Goal: Task Accomplishment & Management: Manage account settings

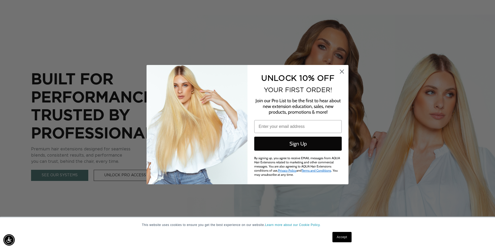
click at [338, 72] on circle "Close dialog" at bounding box center [342, 71] width 9 height 9
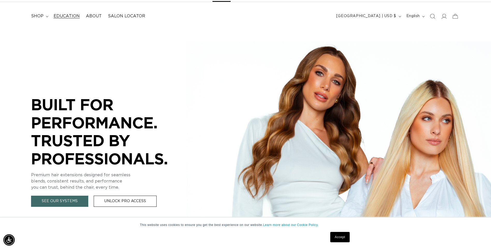
scroll to position [0, 454]
click at [44, 15] on summary "shop" at bounding box center [39, 16] width 23 height 12
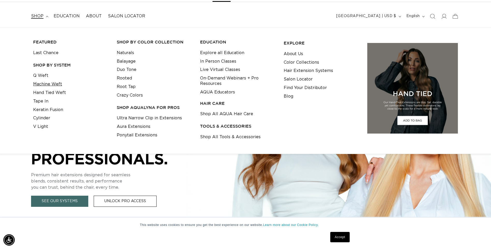
scroll to position [0, 909]
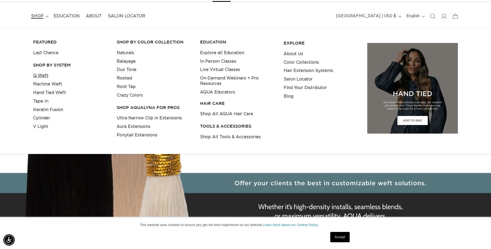
click at [43, 75] on link "Q Weft" at bounding box center [40, 75] width 15 height 9
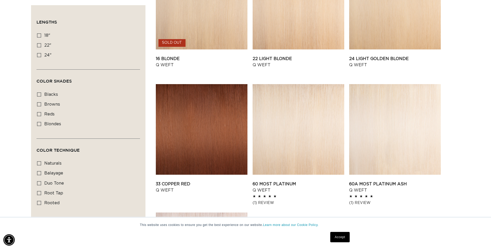
scroll to position [621, 0]
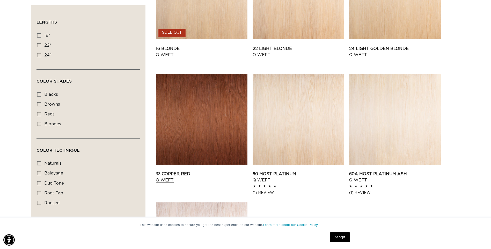
click at [192, 171] on link "33 Copper Red Q Weft" at bounding box center [202, 177] width 92 height 12
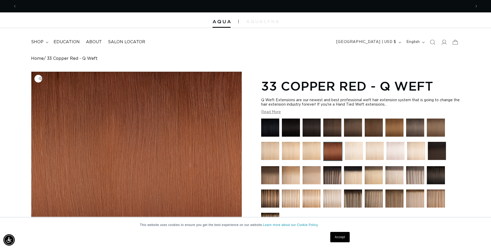
scroll to position [0, 909]
click at [46, 43] on summary "shop" at bounding box center [39, 42] width 23 height 12
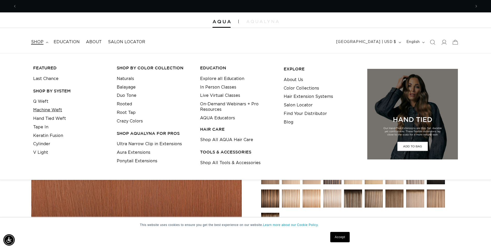
scroll to position [0, 454]
click at [45, 126] on link "Tape In" at bounding box center [40, 127] width 15 height 9
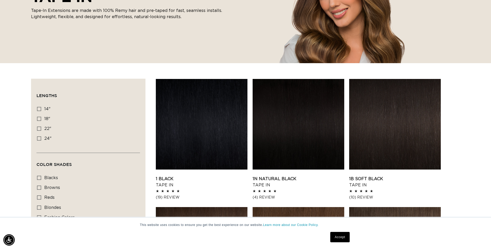
scroll to position [26, 0]
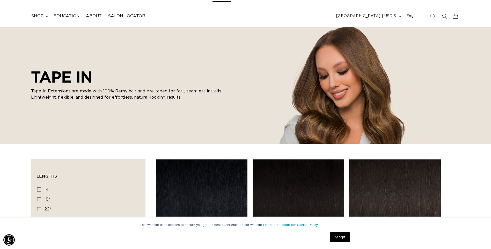
click at [446, 19] on span at bounding box center [443, 16] width 11 height 11
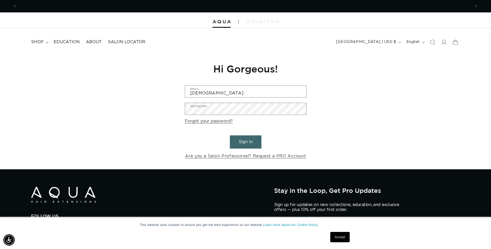
scroll to position [0, 454]
type input "k"
